Goal: Information Seeking & Learning: Check status

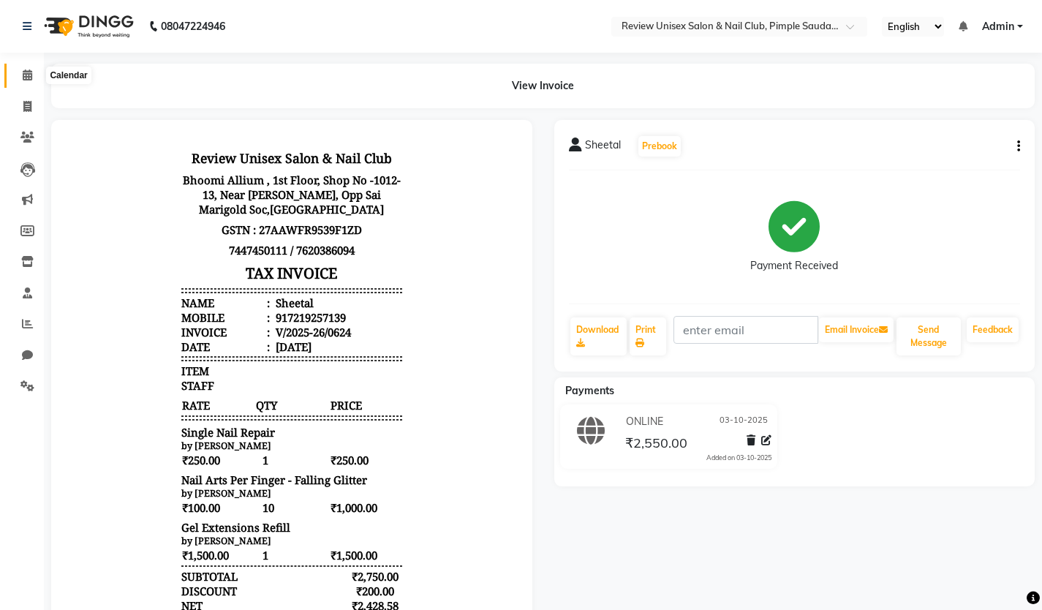
click at [26, 80] on icon at bounding box center [28, 74] width 10 height 11
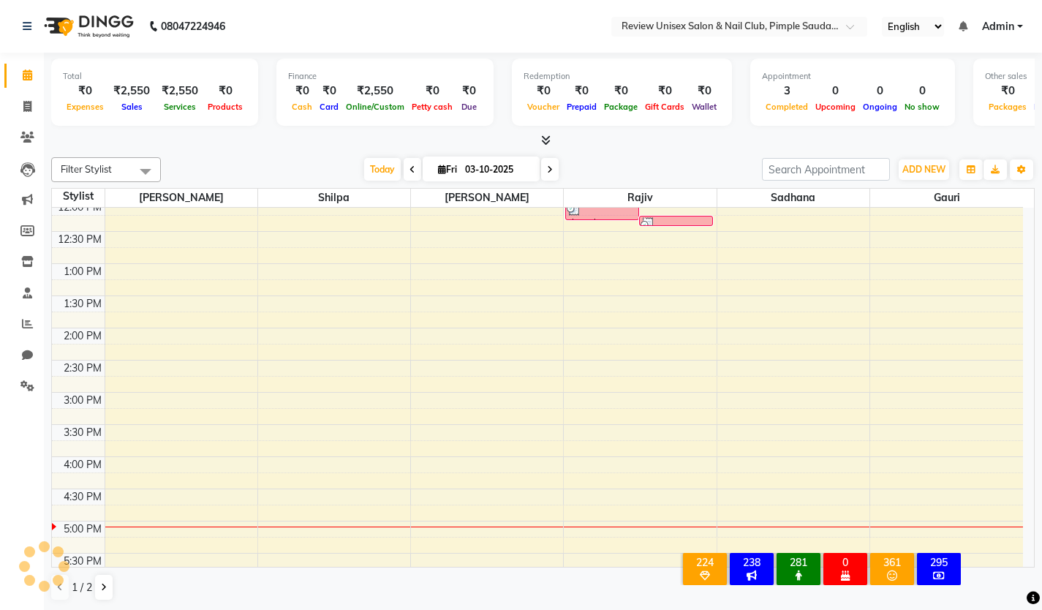
scroll to position [292, 0]
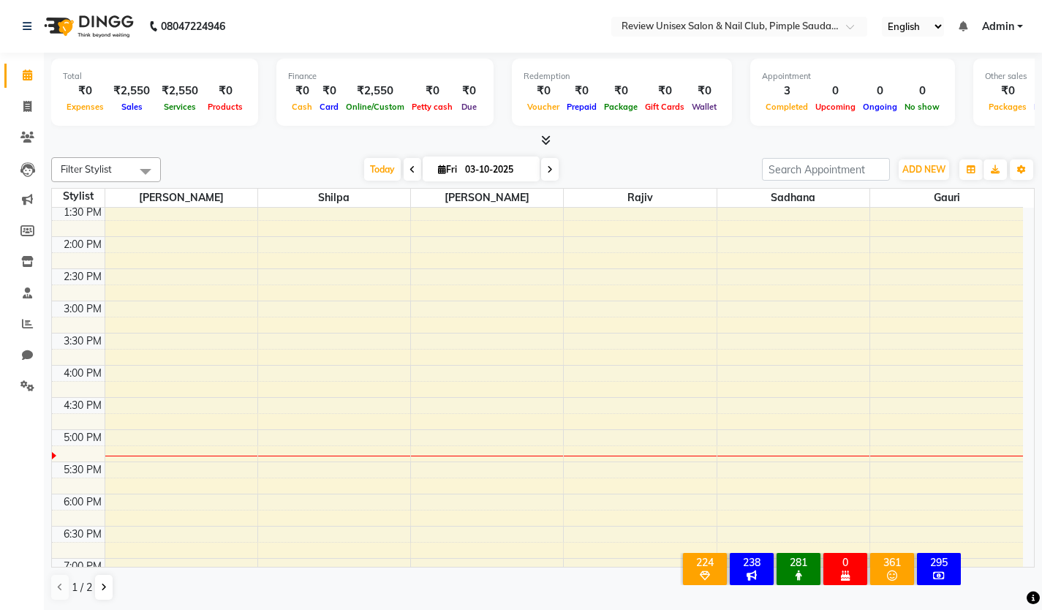
click at [412, 168] on span at bounding box center [413, 169] width 18 height 23
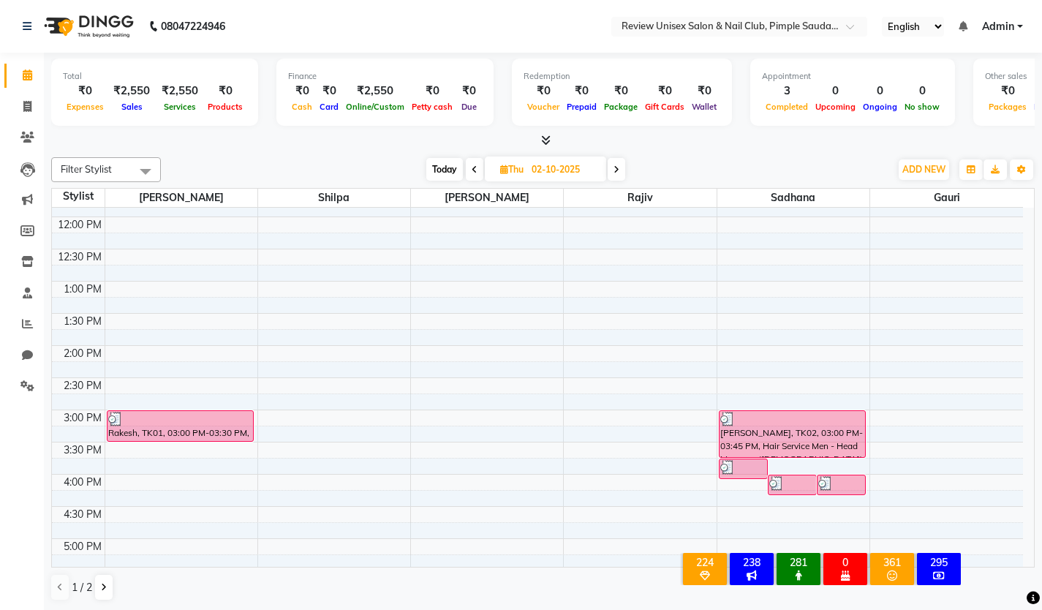
scroll to position [184, 0]
click at [442, 170] on span "Today" at bounding box center [444, 169] width 37 height 23
type input "03-10-2025"
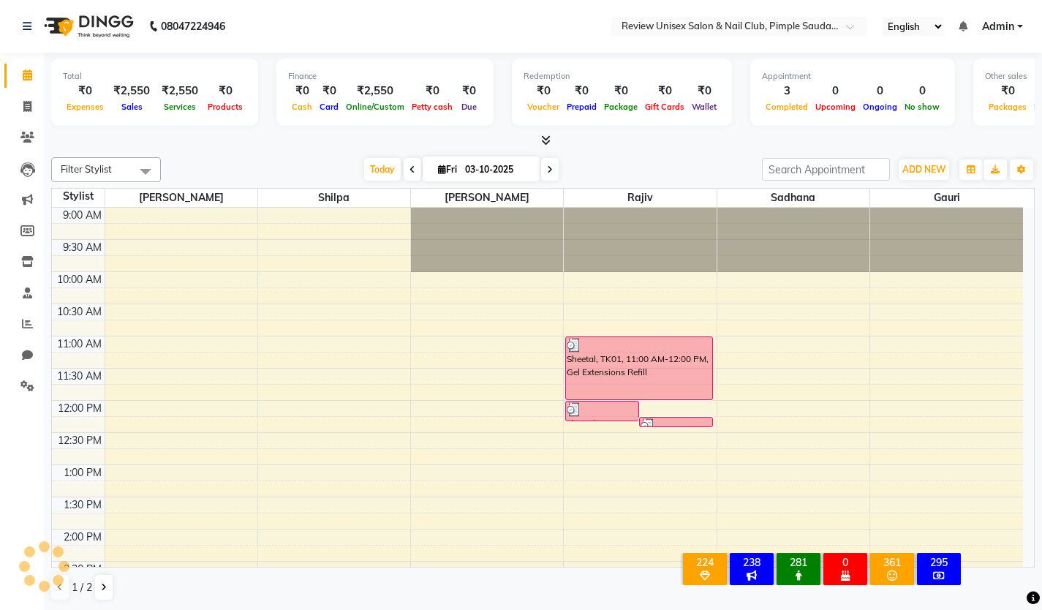
scroll to position [477, 0]
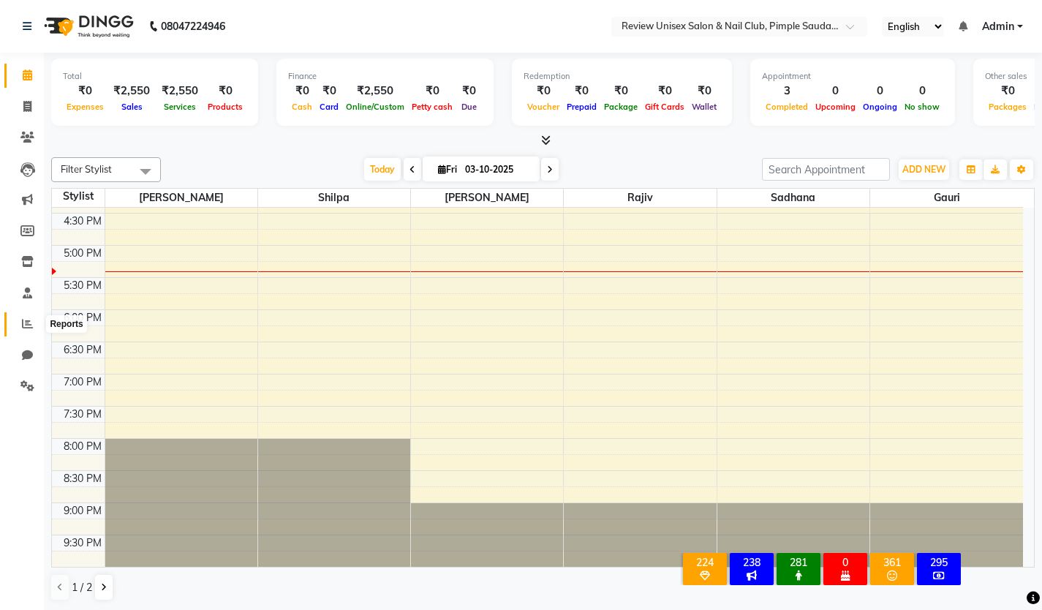
click at [30, 322] on icon at bounding box center [27, 323] width 11 height 11
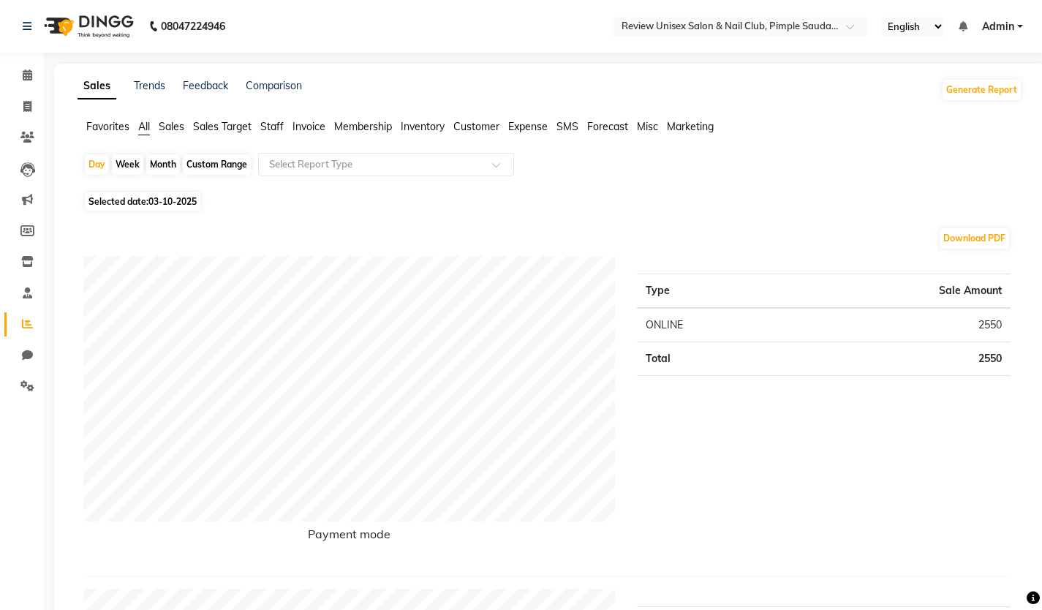
click at [213, 165] on div "Custom Range" at bounding box center [217, 164] width 68 height 20
select select "10"
select select "2025"
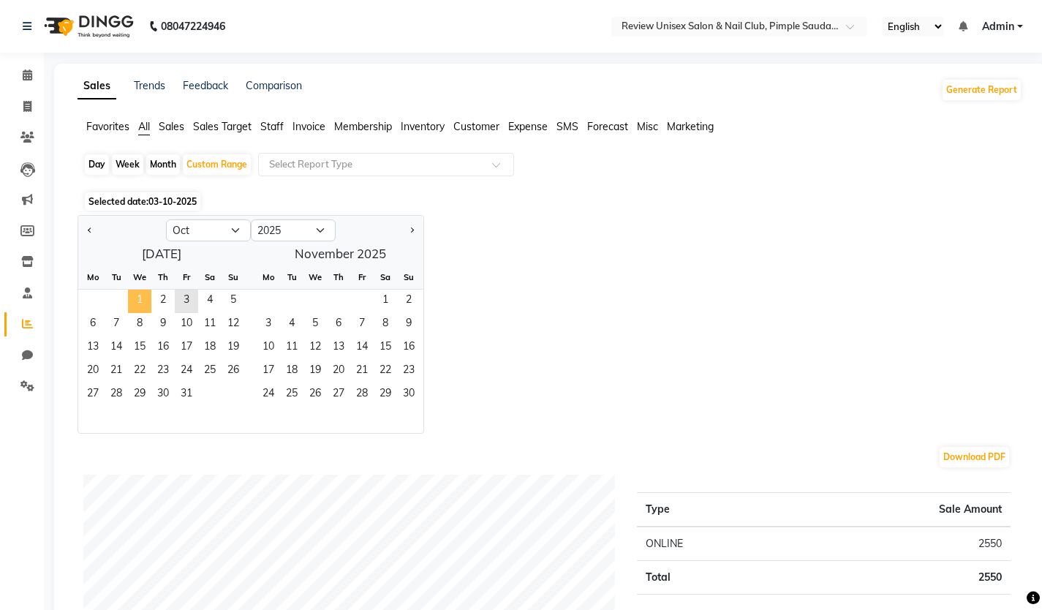
click at [139, 304] on span "1" at bounding box center [139, 301] width 23 height 23
click at [183, 306] on span "3" at bounding box center [186, 301] width 23 height 23
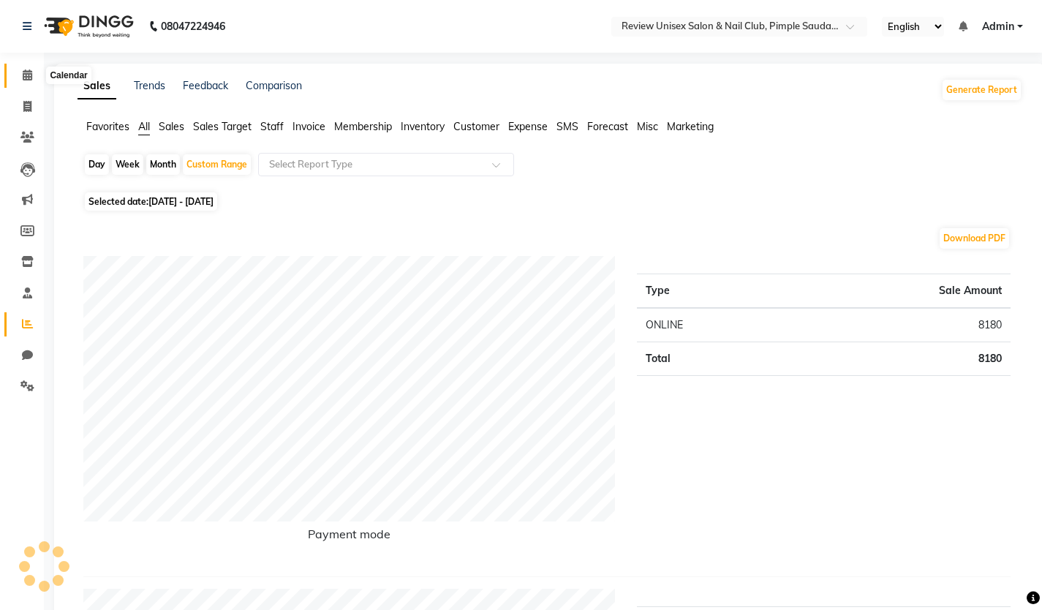
click at [27, 73] on icon at bounding box center [28, 74] width 10 height 11
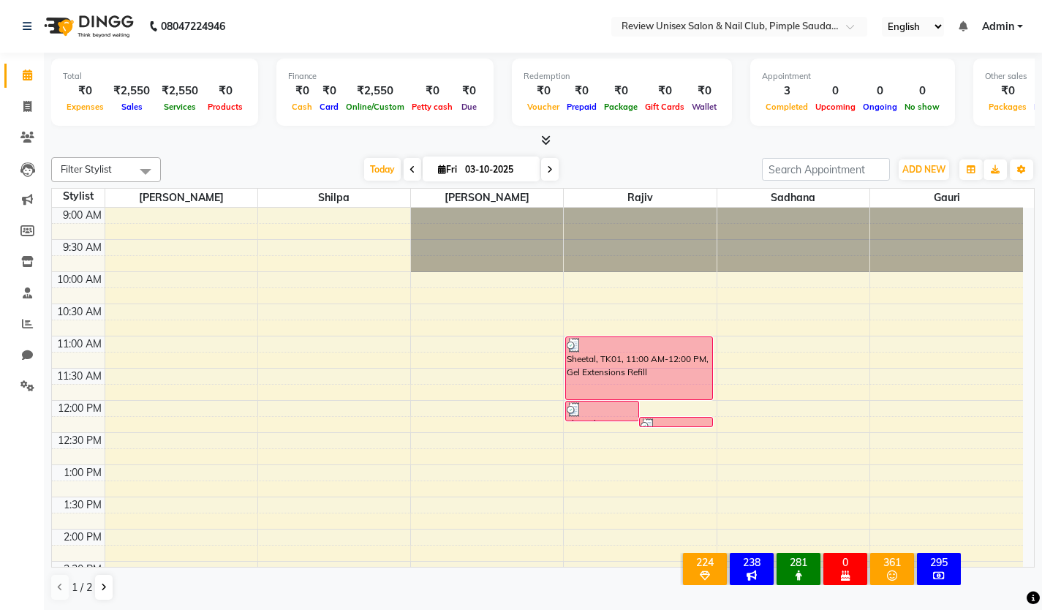
scroll to position [146, 0]
